Goal: Task Accomplishment & Management: Use online tool/utility

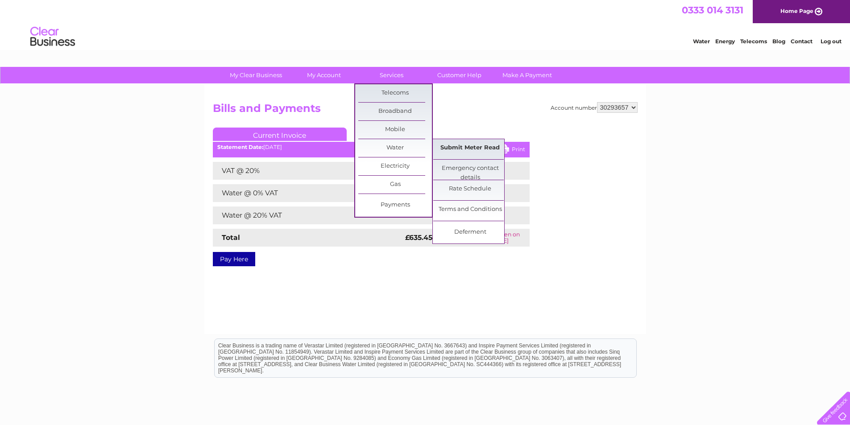
click at [465, 148] on link "Submit Meter Read" at bounding box center [470, 148] width 74 height 18
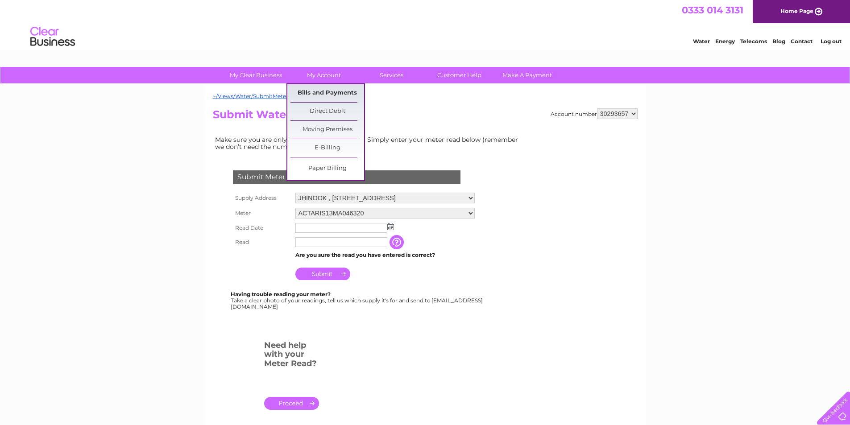
click at [323, 90] on link "Bills and Payments" at bounding box center [328, 93] width 74 height 18
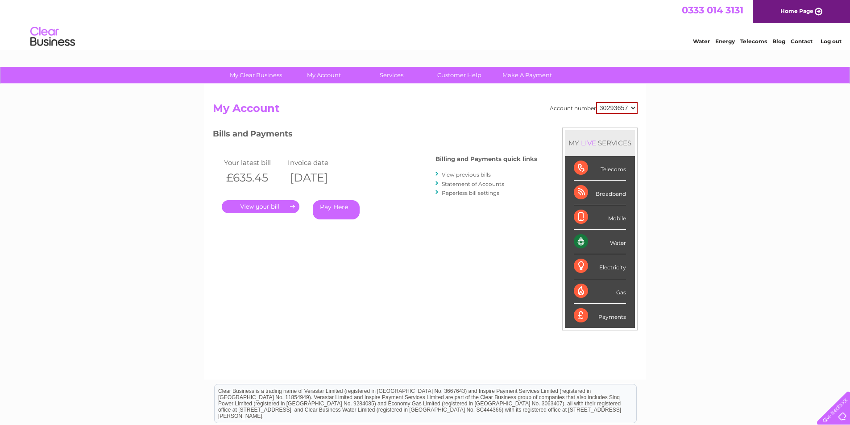
click at [261, 204] on link "." at bounding box center [261, 206] width 78 height 13
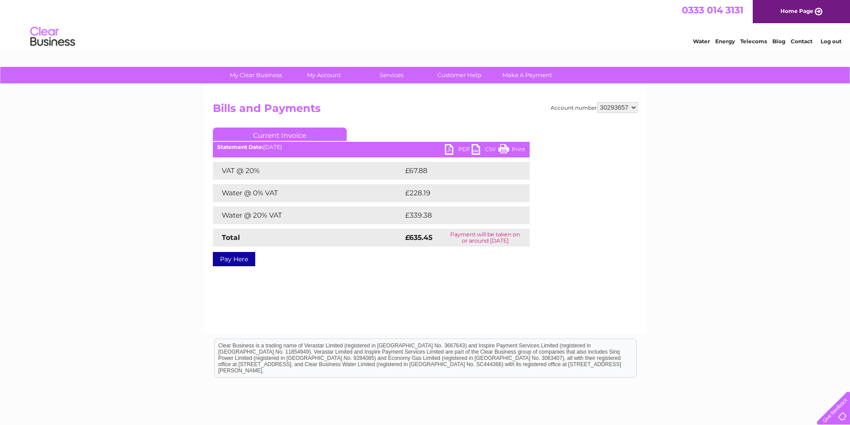
click at [456, 147] on link "PDF" at bounding box center [458, 150] width 27 height 13
